Goal: Task Accomplishment & Management: Use online tool/utility

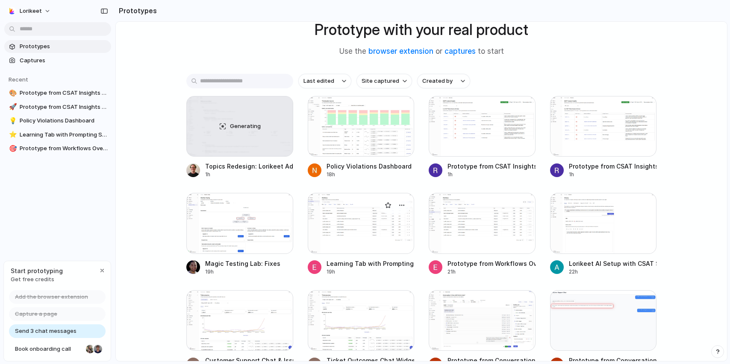
scroll to position [146, 0]
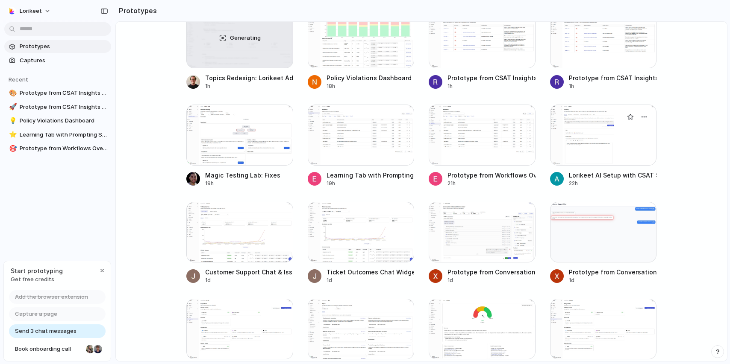
click at [612, 176] on div "Lorikeet AI Setup with CSAT Section" at bounding box center [613, 175] width 88 height 9
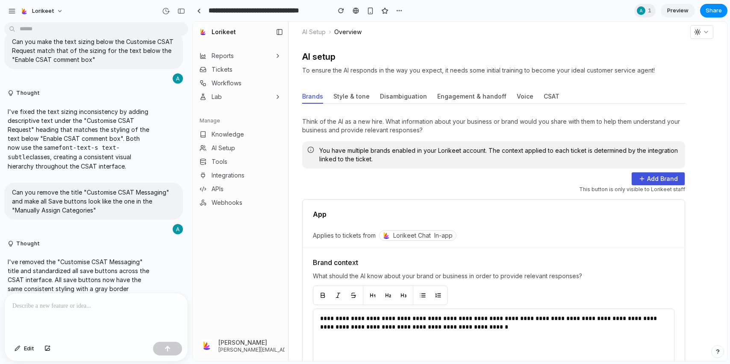
click at [543, 97] on button "CSAT" at bounding box center [551, 97] width 16 height 14
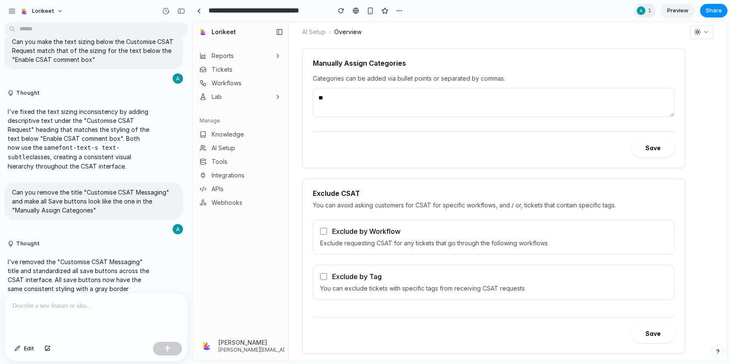
scroll to position [91, 0]
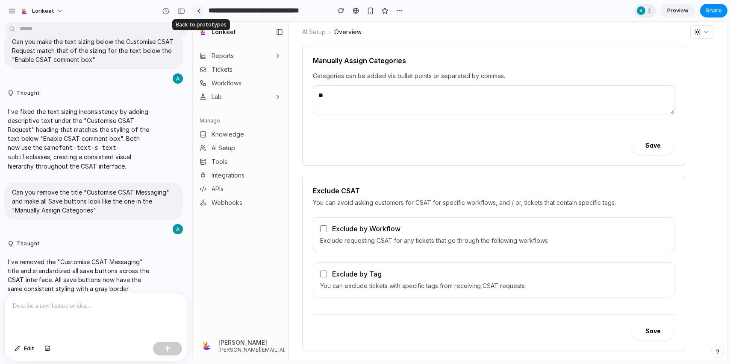
click at [193, 13] on link at bounding box center [198, 10] width 13 height 13
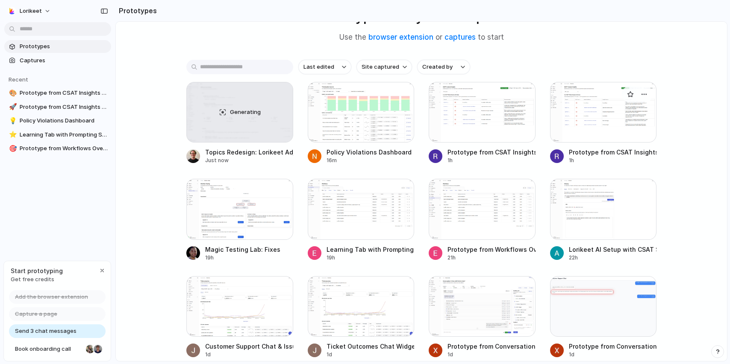
scroll to position [71, 0]
click at [596, 229] on div at bounding box center [603, 209] width 107 height 61
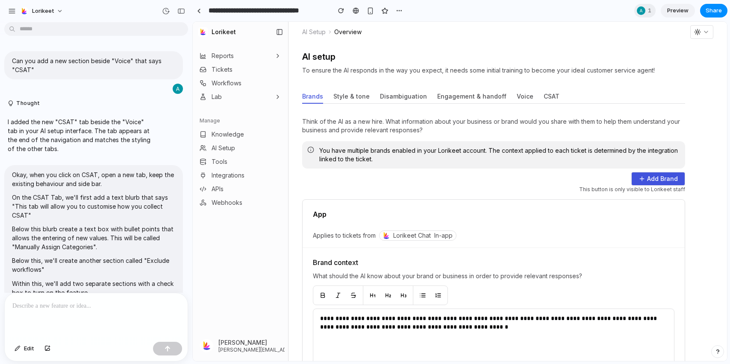
scroll to position [2407, 0]
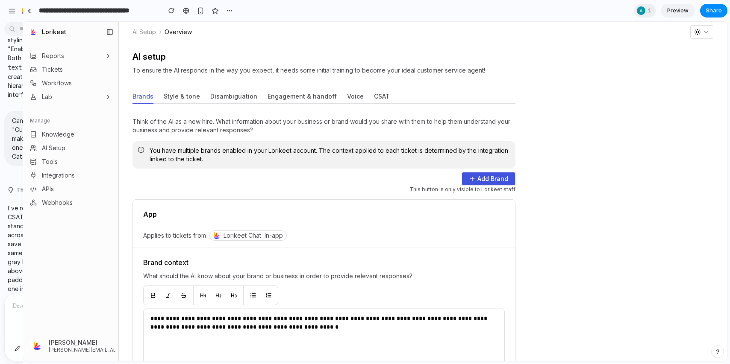
drag, startPoint x: 189, startPoint y: 45, endPoint x: 22, endPoint y: 51, distance: 166.7
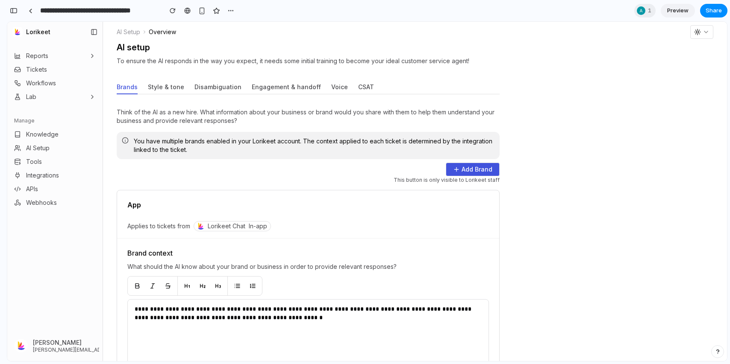
scroll to position [0, 0]
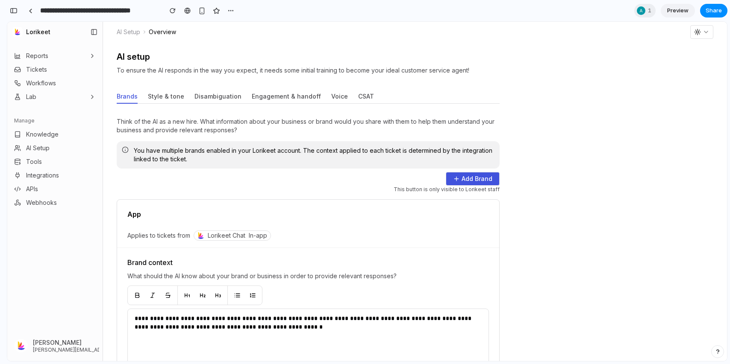
click at [358, 95] on button "CSAT" at bounding box center [366, 97] width 16 height 14
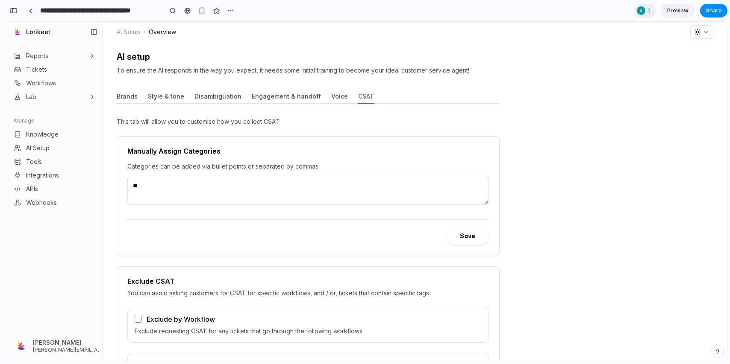
click at [353, 196] on textarea "*" at bounding box center [307, 190] width 361 height 29
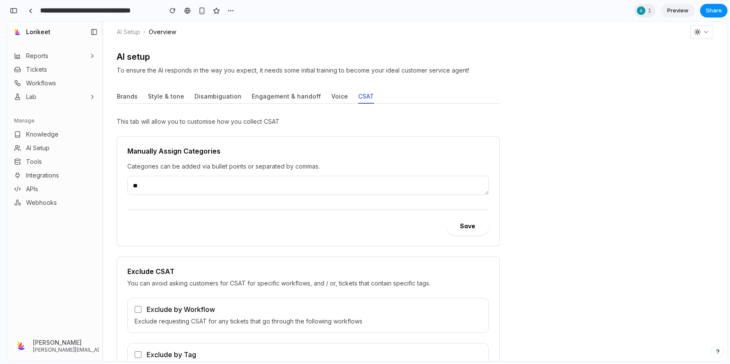
drag, startPoint x: 487, startPoint y: 201, endPoint x: 487, endPoint y: 190, distance: 11.6
click at [487, 190] on textarea "*" at bounding box center [307, 185] width 361 height 19
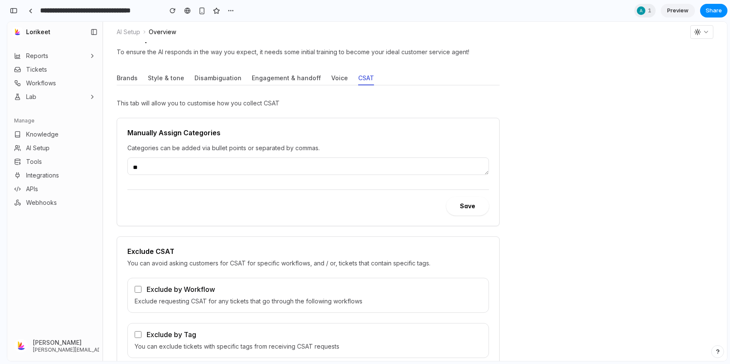
scroll to position [17, 0]
